Goal: Information Seeking & Learning: Learn about a topic

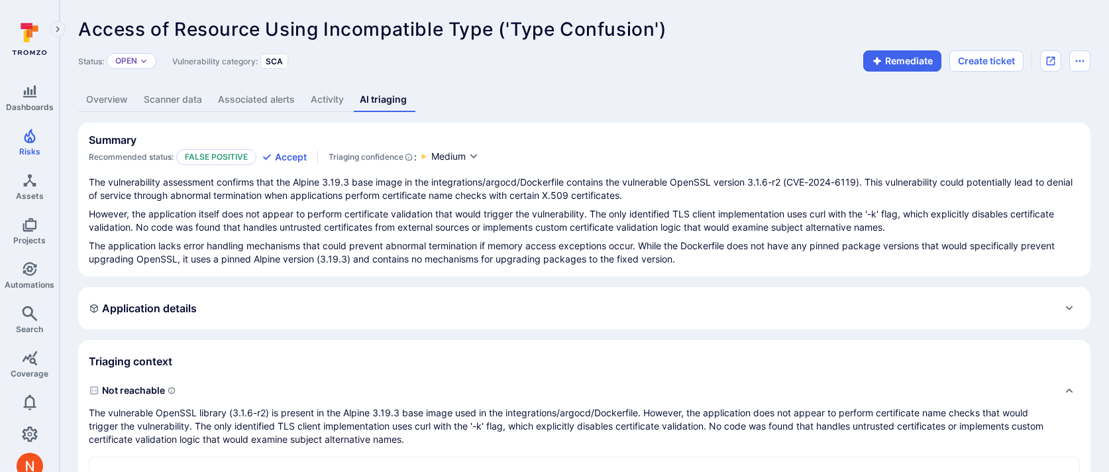
scroll to position [457, 0]
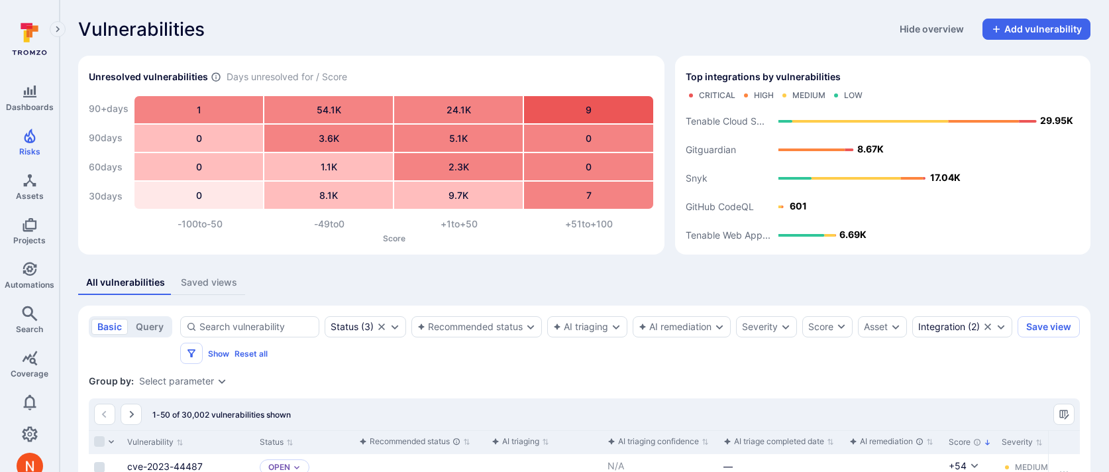
scroll to position [253, 0]
